Goal: Transaction & Acquisition: Purchase product/service

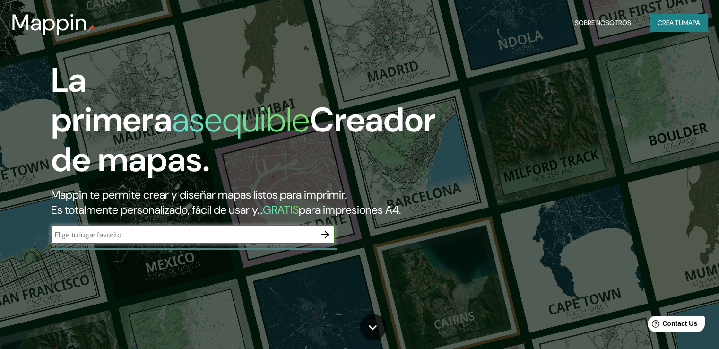
click at [192, 240] on input "text" at bounding box center [183, 234] width 265 height 11
type input "tingo arequipa"
click at [327, 243] on button "button" at bounding box center [325, 234] width 19 height 19
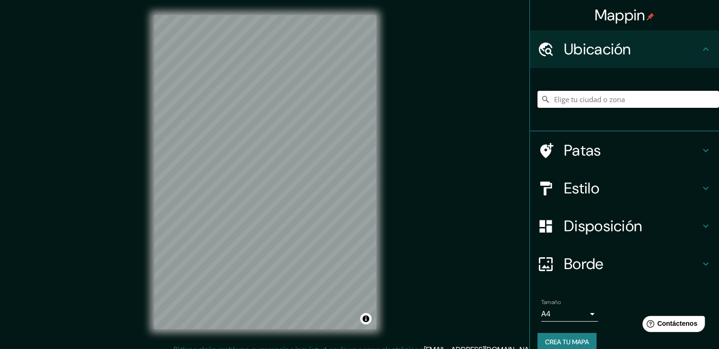
click at [607, 98] on input "Elige tu ciudad o zona" at bounding box center [629, 99] width 182 height 17
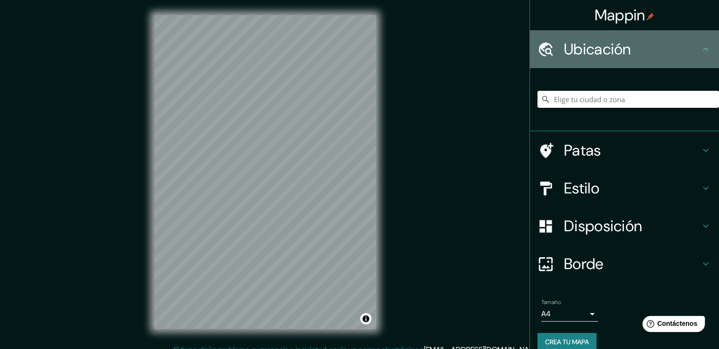
click at [646, 47] on h4 "Ubicación" at bounding box center [632, 49] width 136 height 19
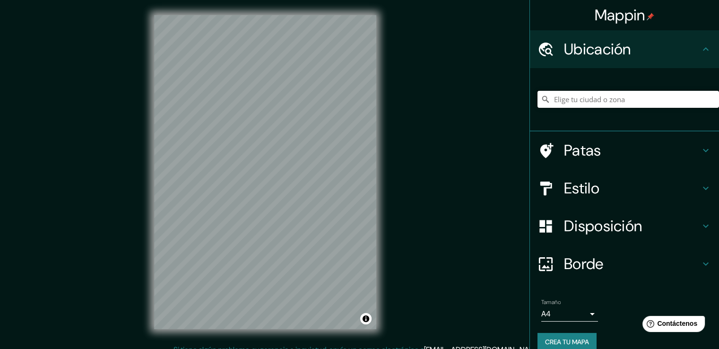
click at [621, 98] on input "Elige tu ciudad o zona" at bounding box center [629, 99] width 182 height 17
click at [601, 160] on div "Patas" at bounding box center [624, 150] width 189 height 38
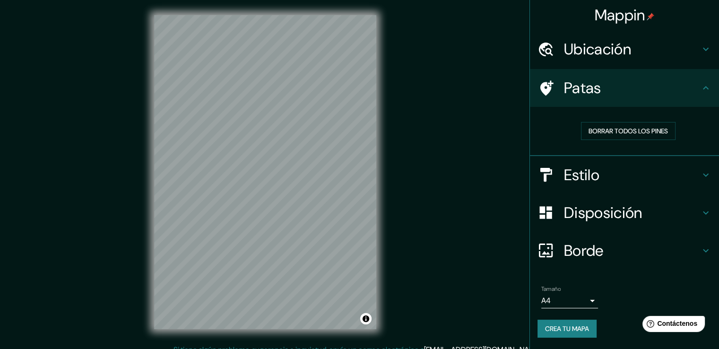
click at [616, 53] on font "Ubicación" at bounding box center [597, 49] width 67 height 20
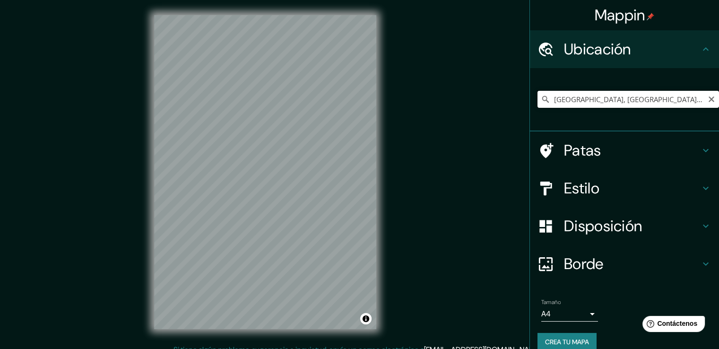
click at [547, 100] on input "[GEOGRAPHIC_DATA], [GEOGRAPHIC_DATA], [GEOGRAPHIC_DATA]" at bounding box center [629, 99] width 182 height 17
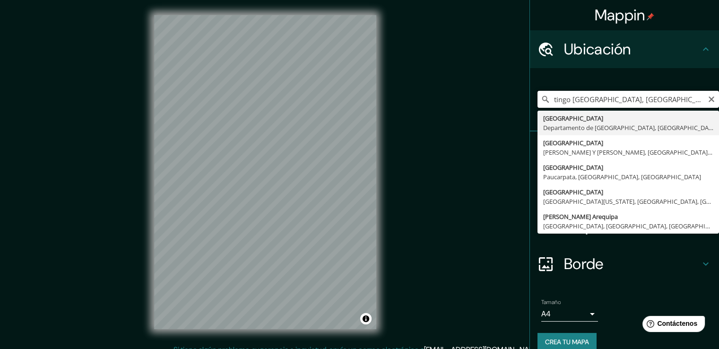
drag, startPoint x: 563, startPoint y: 100, endPoint x: 545, endPoint y: 100, distance: 18.0
click at [545, 100] on input "tingo [GEOGRAPHIC_DATA], [GEOGRAPHIC_DATA], [GEOGRAPHIC_DATA]" at bounding box center [629, 99] width 182 height 17
type input "[GEOGRAPHIC_DATA], [GEOGRAPHIC_DATA], [GEOGRAPHIC_DATA]"
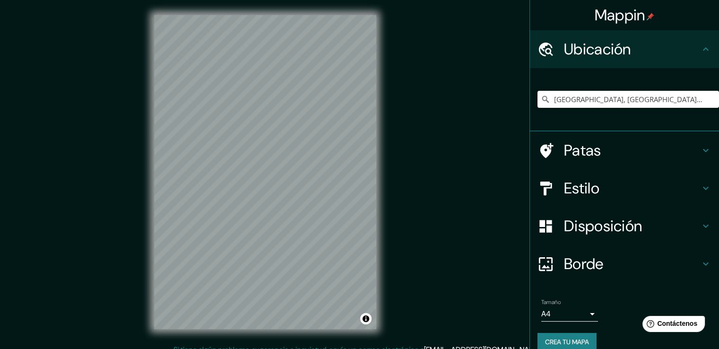
click at [579, 178] on font "Estilo" at bounding box center [581, 188] width 35 height 20
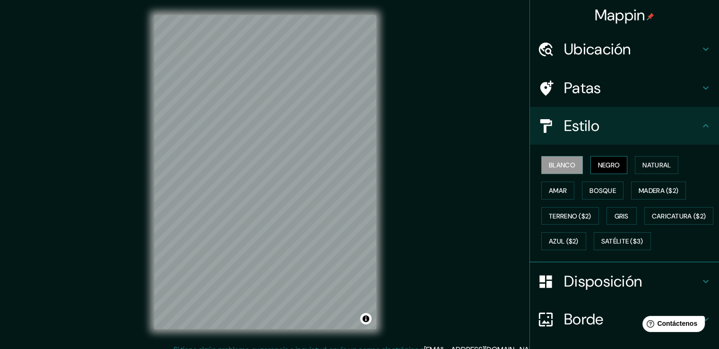
click at [602, 166] on font "Negro" at bounding box center [609, 165] width 22 height 9
click at [643, 169] on font "Natural" at bounding box center [657, 165] width 28 height 9
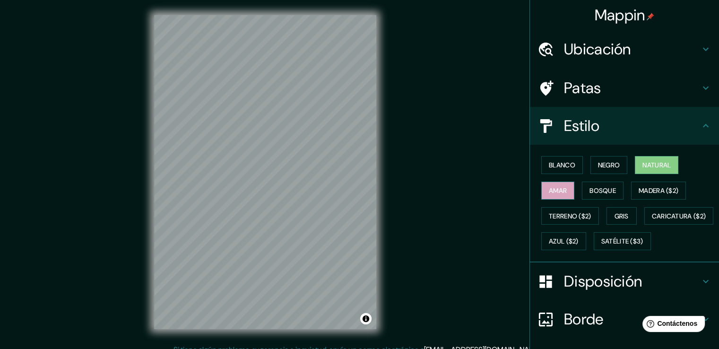
click at [564, 184] on button "Amar" at bounding box center [558, 191] width 33 height 18
click at [599, 190] on font "Bosque" at bounding box center [603, 190] width 26 height 9
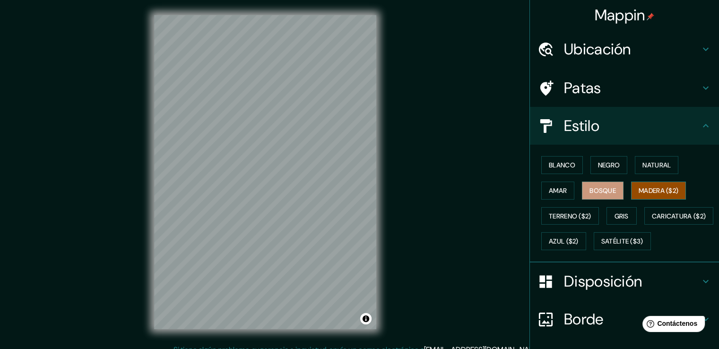
click at [640, 196] on button "Madera ($2)" at bounding box center [658, 191] width 55 height 18
click at [608, 217] on button "Gris" at bounding box center [622, 216] width 30 height 18
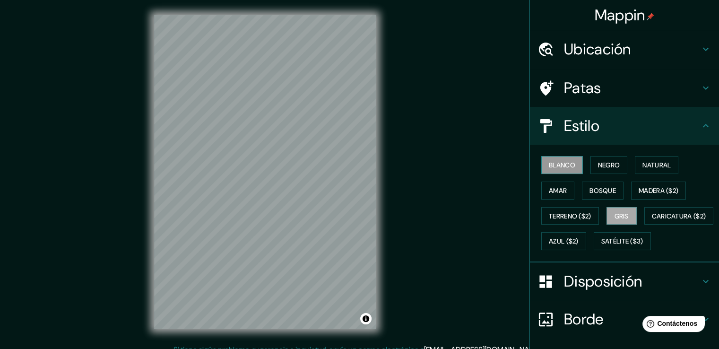
click at [549, 165] on font "Blanco" at bounding box center [562, 165] width 26 height 9
click at [647, 166] on font "Natural" at bounding box center [657, 165] width 28 height 9
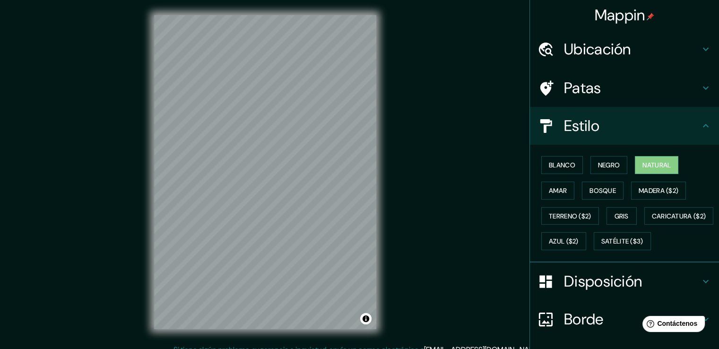
click at [611, 291] on font "Disposición" at bounding box center [603, 281] width 78 height 20
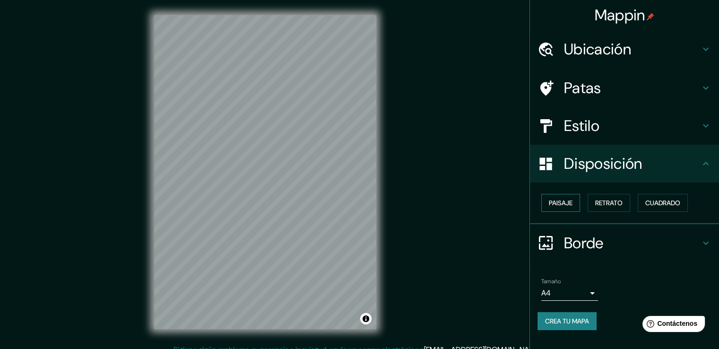
click at [568, 204] on font "Paisaje" at bounding box center [561, 203] width 24 height 9
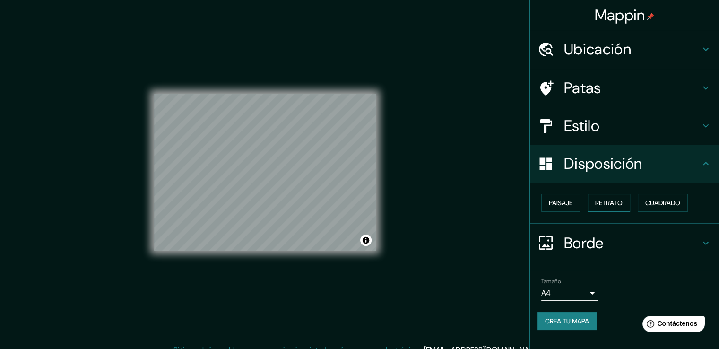
click at [614, 200] on font "Retrato" at bounding box center [608, 203] width 27 height 9
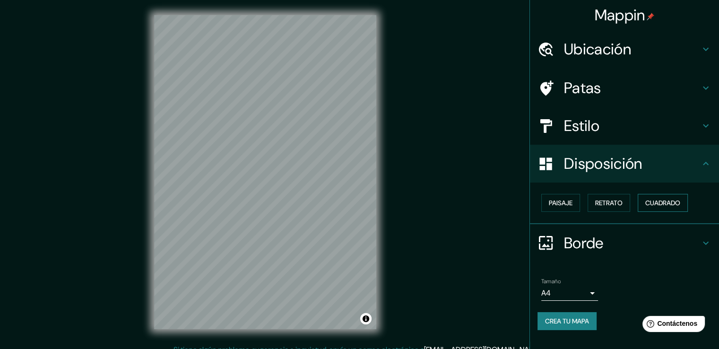
click at [652, 200] on font "Cuadrado" at bounding box center [663, 203] width 35 height 9
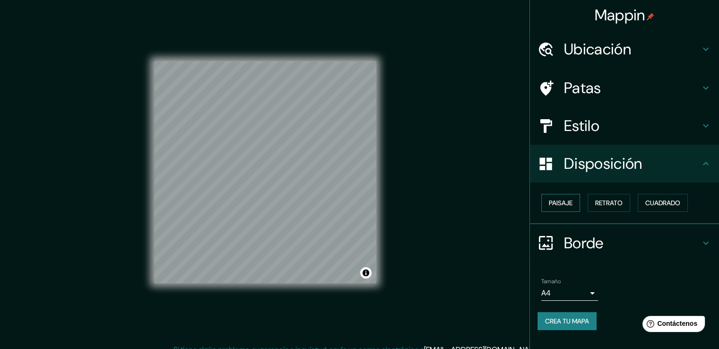
click at [566, 195] on button "Paisaje" at bounding box center [561, 203] width 39 height 18
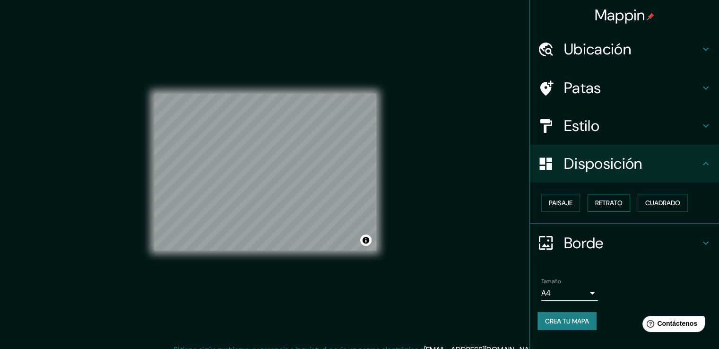
click at [595, 195] on button "Retrato" at bounding box center [609, 203] width 43 height 18
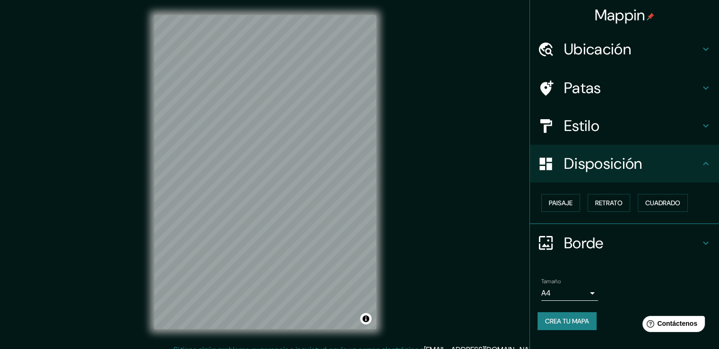
click at [684, 159] on h4 "Disposición" at bounding box center [632, 163] width 136 height 19
click at [685, 245] on h4 "Borde" at bounding box center [632, 243] width 136 height 19
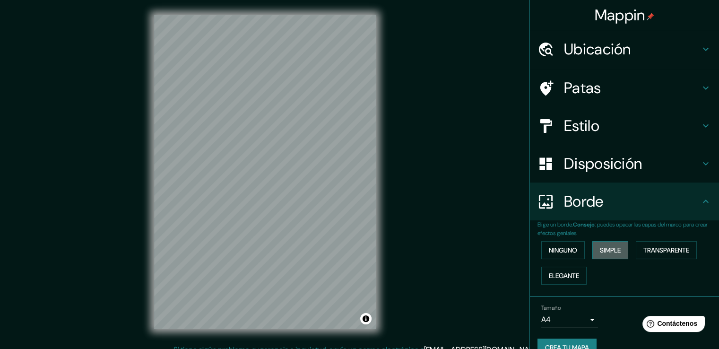
click at [593, 253] on button "Simple" at bounding box center [611, 250] width 36 height 18
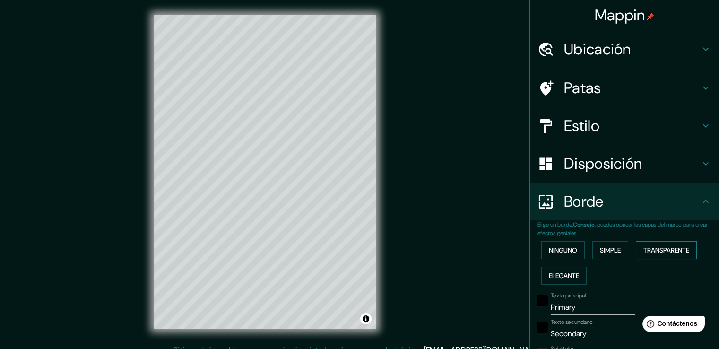
click at [636, 252] on button "Transparente" at bounding box center [666, 250] width 61 height 18
click at [549, 271] on font "Elegante" at bounding box center [564, 275] width 30 height 9
click at [556, 252] on font "Ninguno" at bounding box center [563, 250] width 28 height 9
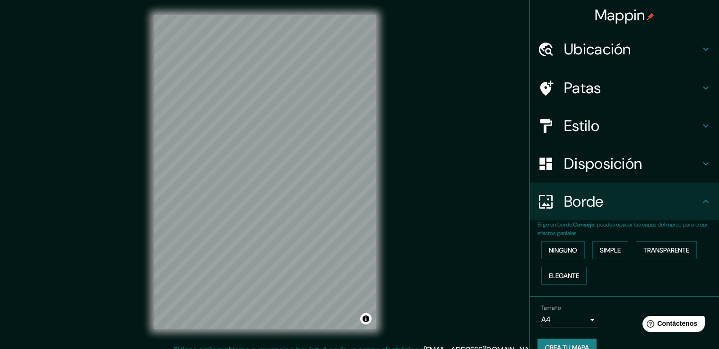
click at [613, 86] on h4 "Patas" at bounding box center [632, 88] width 136 height 19
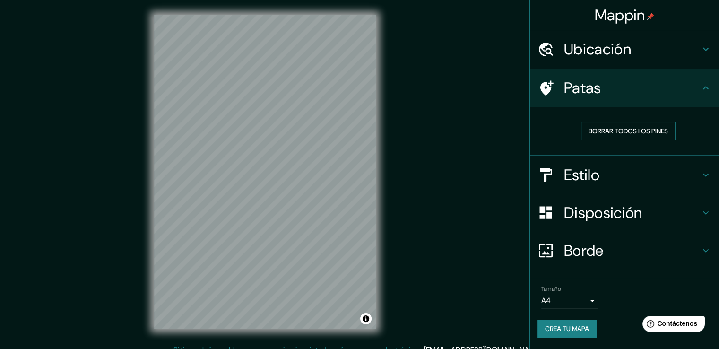
click at [625, 133] on font "Borrar todos los pines" at bounding box center [628, 131] width 79 height 9
click at [632, 136] on font "Borrar todos los pines" at bounding box center [628, 131] width 79 height 12
click at [630, 130] on font "Borrar todos los pines" at bounding box center [628, 131] width 79 height 9
click at [575, 324] on font "Crea tu mapa" at bounding box center [567, 328] width 44 height 9
